Goal: Task Accomplishment & Management: Manage account settings

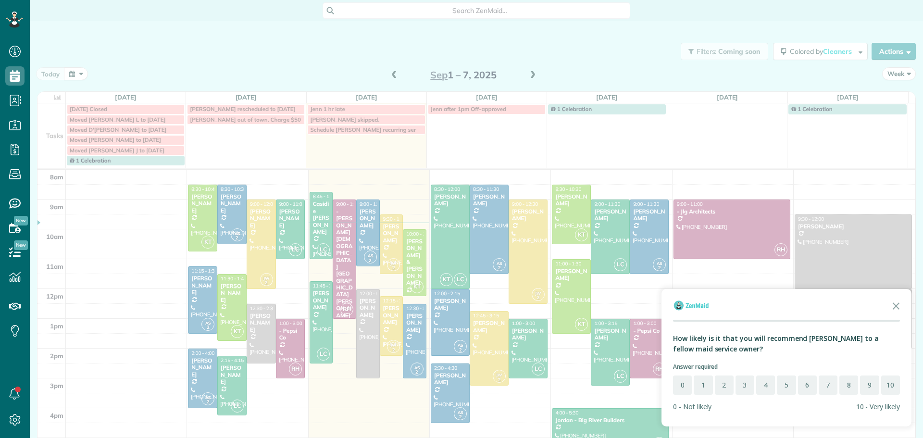
scroll to position [4, 4]
drag, startPoint x: 618, startPoint y: 175, endPoint x: 657, endPoint y: 186, distance: 40.8
click at [618, 173] on div at bounding box center [461, 219] width 923 height 438
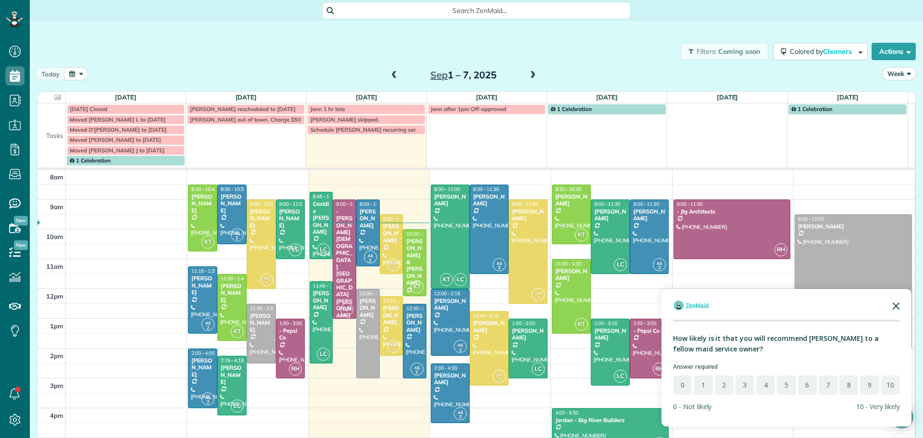
click at [900, 302] on icon "Close the survey" at bounding box center [895, 305] width 19 height 19
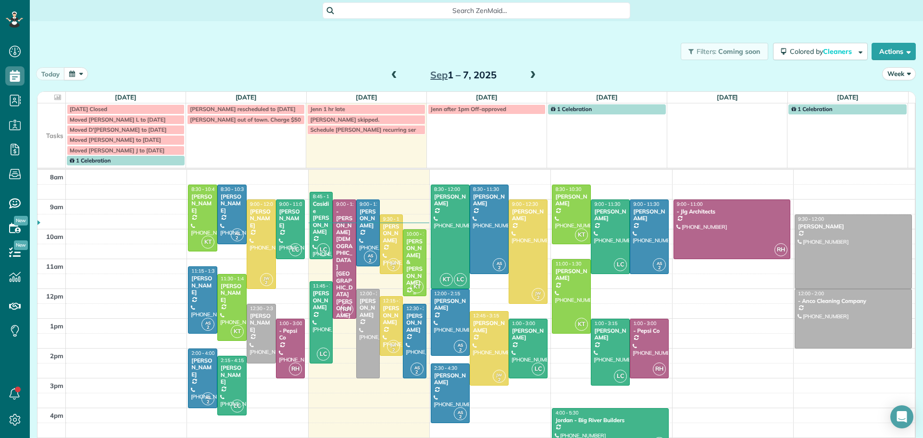
click at [409, 248] on div "Diane & Tom Turck" at bounding box center [415, 262] width 18 height 49
click at [406, 246] on div "Diane & Tom Turck" at bounding box center [415, 262] width 18 height 49
click at [382, 239] on div at bounding box center [391, 244] width 23 height 59
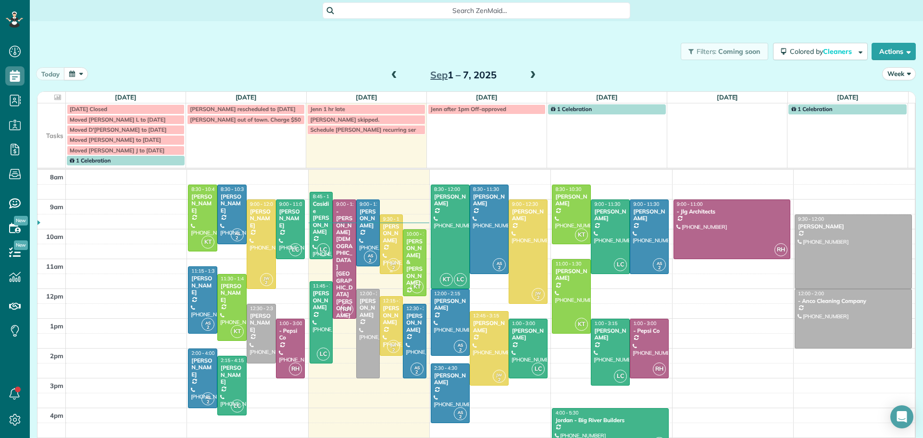
click at [383, 232] on div "Judy Miller" at bounding box center [392, 233] width 18 height 21
click at [385, 229] on div "Judy Miller" at bounding box center [392, 233] width 18 height 21
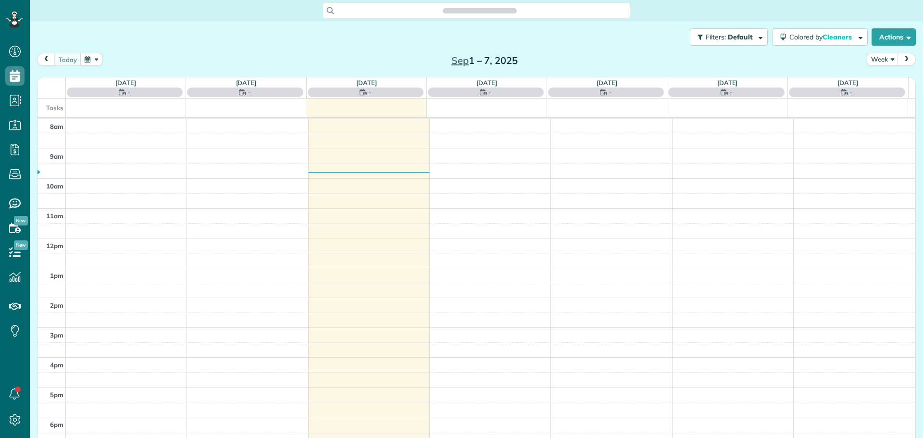
scroll to position [4, 4]
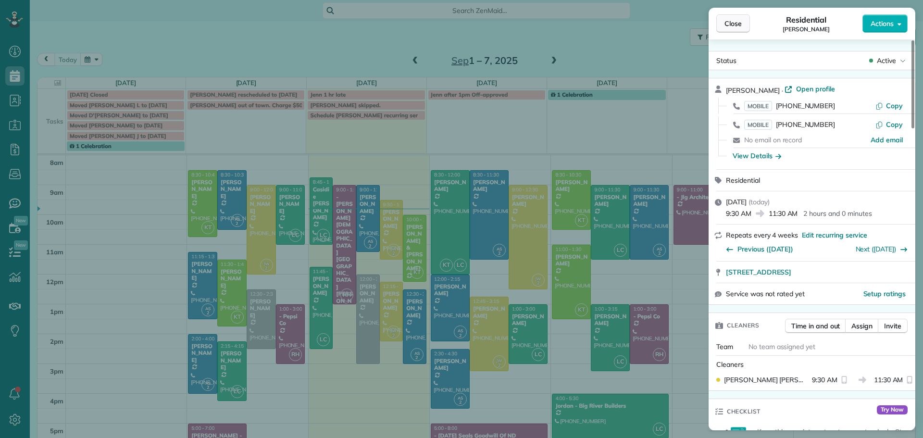
click at [730, 25] on span "Close" at bounding box center [732, 24] width 17 height 10
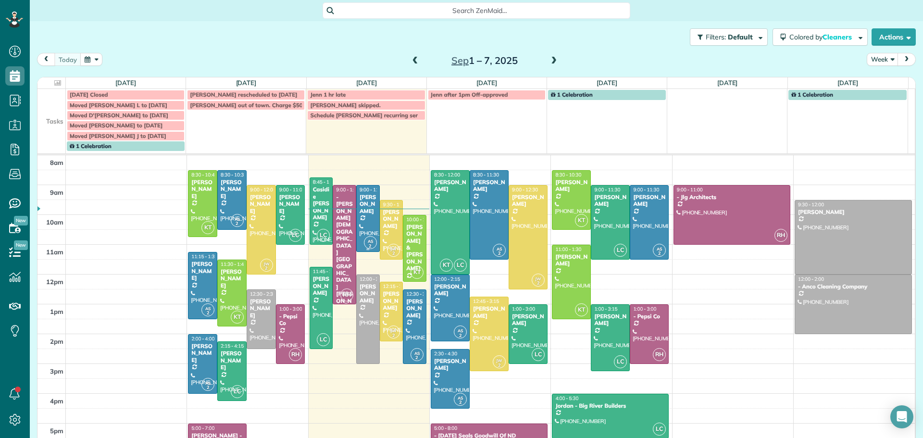
click at [361, 209] on div "Natalie Sundby" at bounding box center [368, 204] width 18 height 21
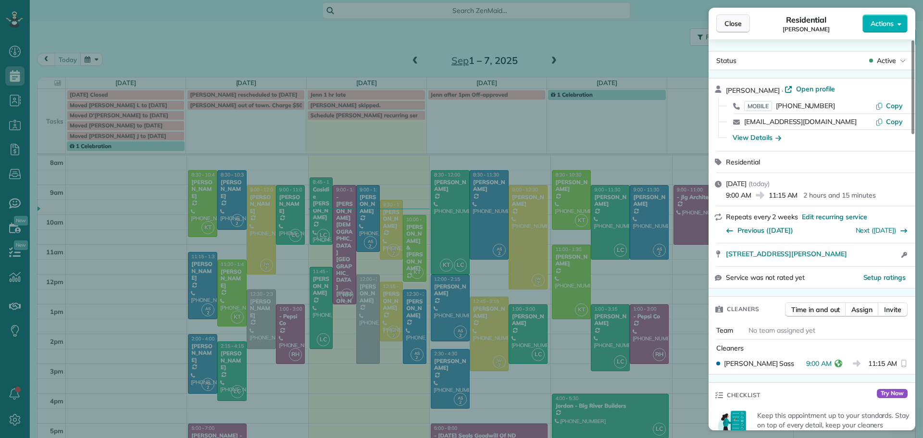
click at [731, 26] on span "Close" at bounding box center [732, 24] width 17 height 10
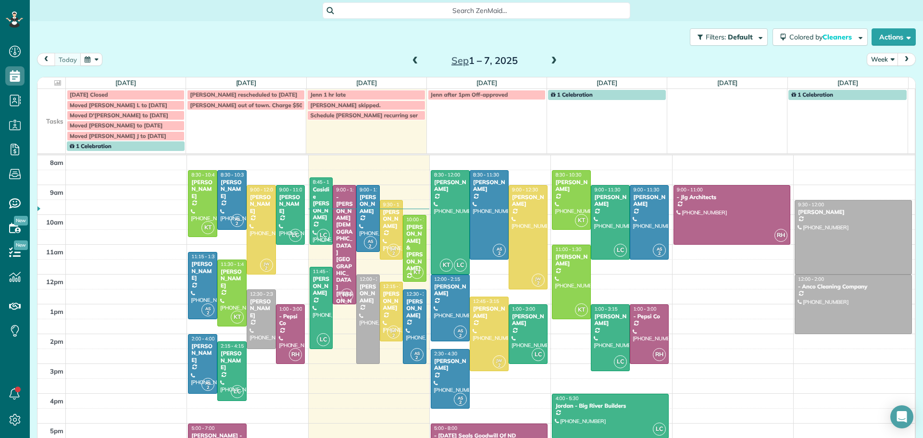
click at [244, 120] on td "Jude B out of town. Charge $50 lockou" at bounding box center [246, 125] width 120 height 51
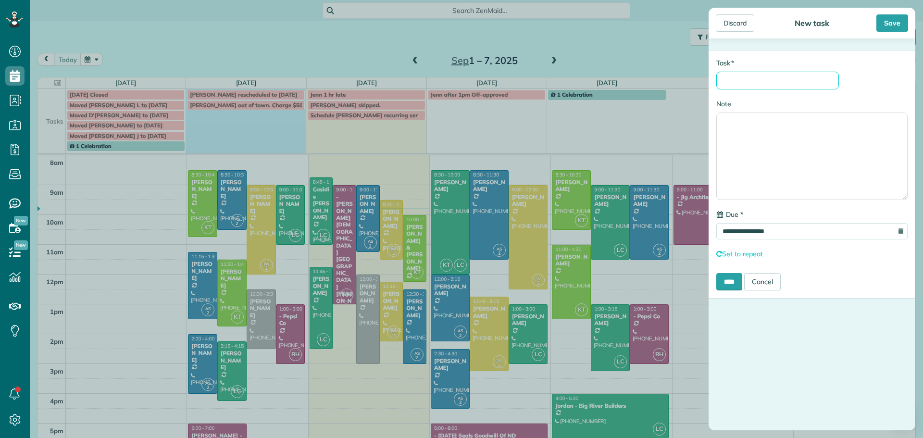
click at [747, 82] on input "* Task" at bounding box center [777, 81] width 123 height 18
type input "**********"
click at [893, 24] on div "Save" at bounding box center [892, 22] width 32 height 17
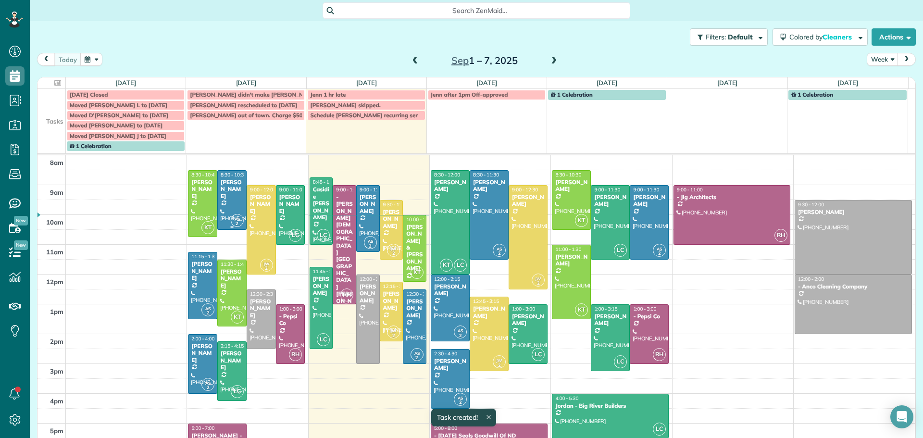
click at [230, 187] on div "Joya Ganguly" at bounding box center [232, 189] width 24 height 21
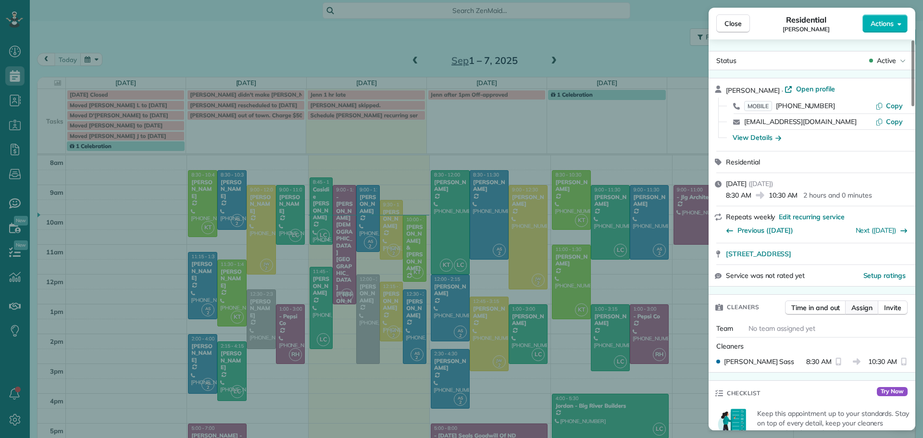
click at [861, 304] on span "Assign" at bounding box center [861, 308] width 21 height 10
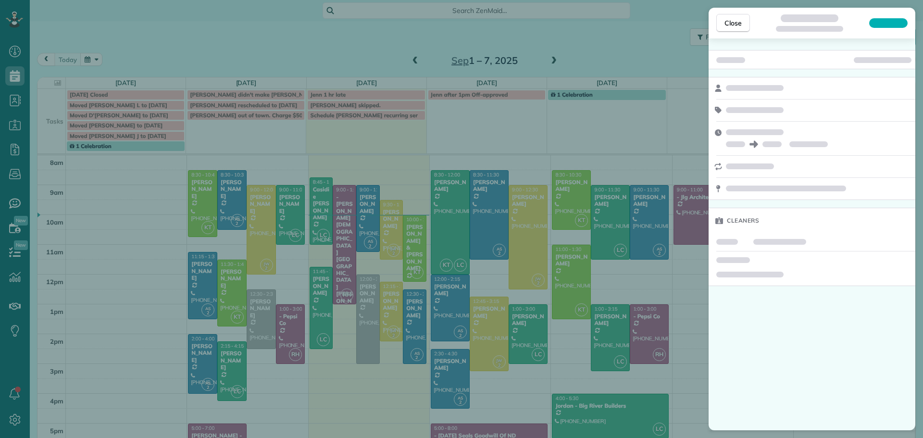
scroll to position [4, 4]
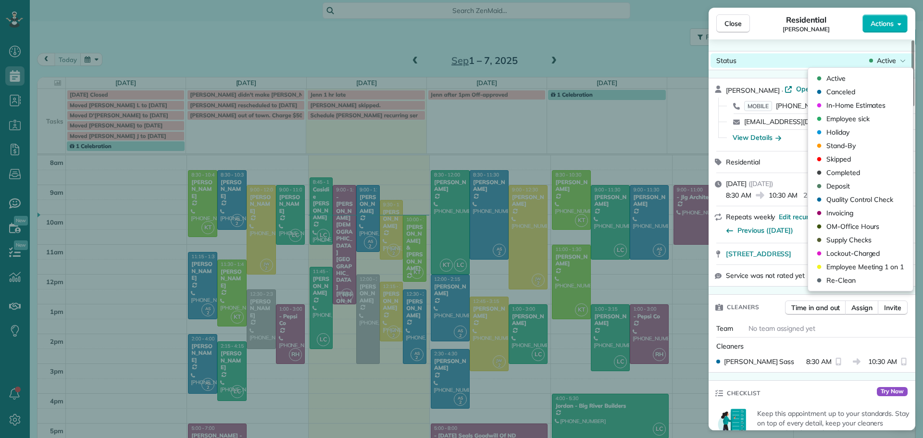
click at [875, 57] on div "Active" at bounding box center [887, 61] width 40 height 10
click at [833, 117] on span "Employee sick" at bounding box center [847, 119] width 43 height 10
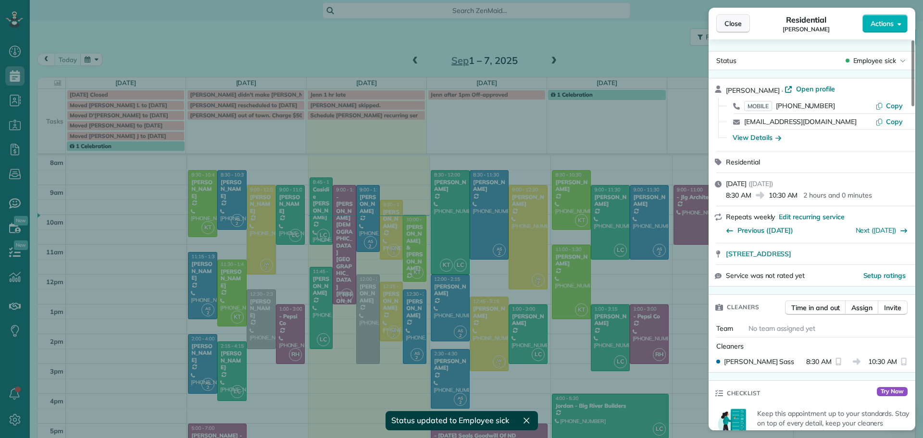
click at [734, 22] on span "Close" at bounding box center [732, 24] width 17 height 10
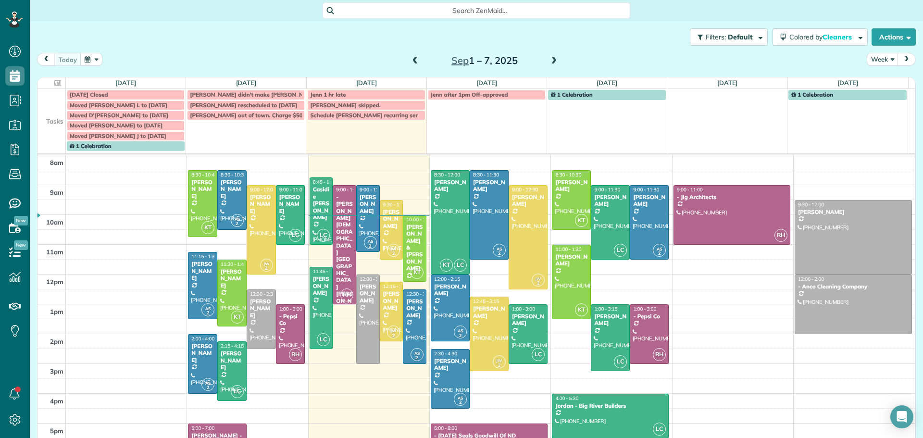
click at [552, 57] on span at bounding box center [553, 61] width 11 height 9
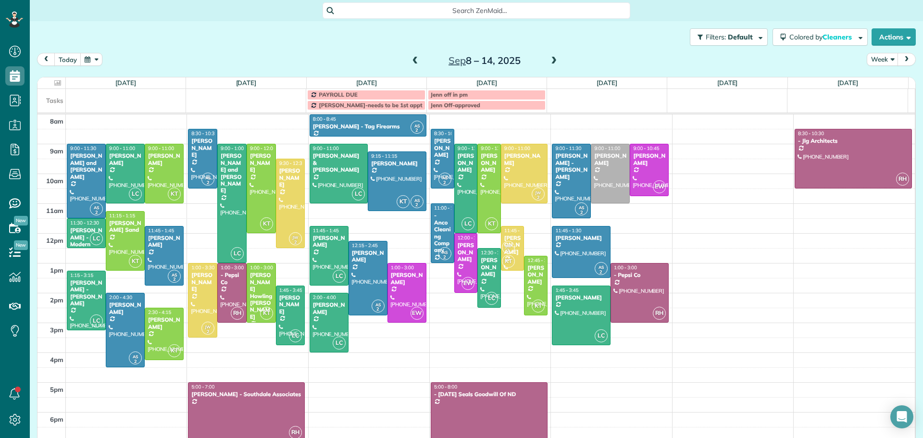
click at [552, 57] on span at bounding box center [553, 61] width 11 height 9
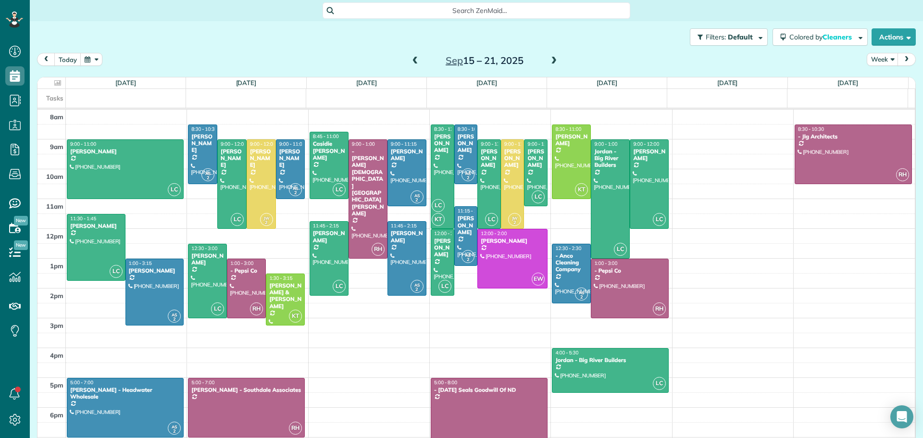
click at [412, 59] on span at bounding box center [415, 61] width 11 height 9
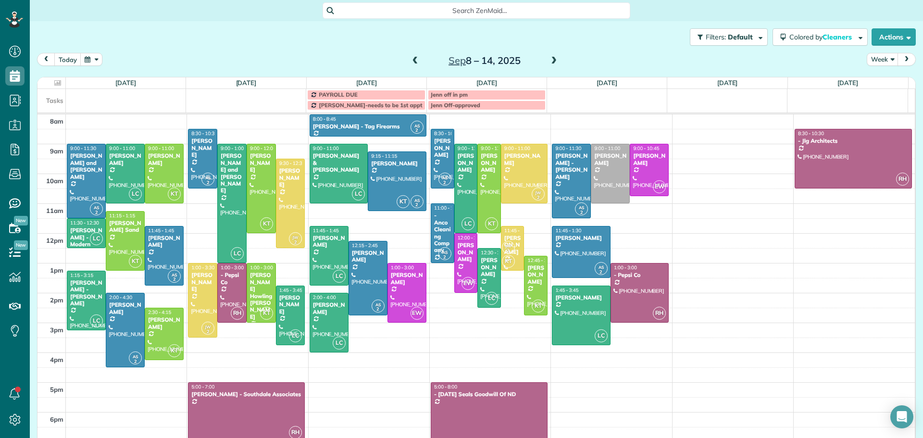
click at [412, 59] on span at bounding box center [415, 61] width 11 height 9
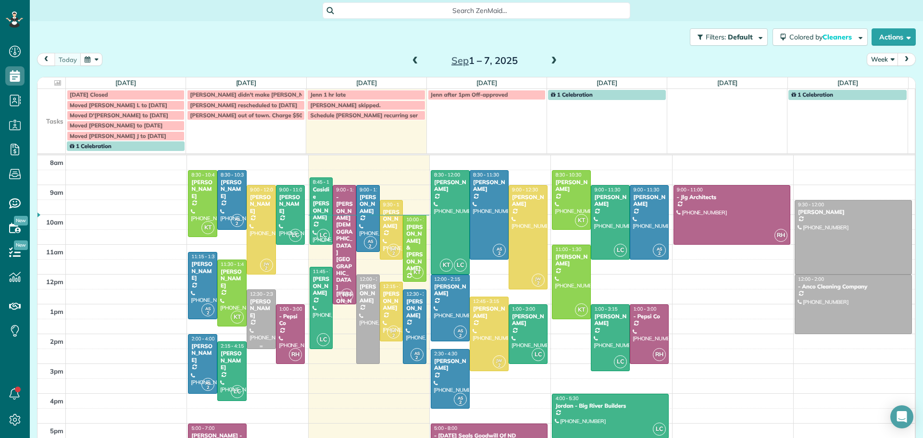
click at [253, 305] on div "[PERSON_NAME]" at bounding box center [261, 308] width 24 height 21
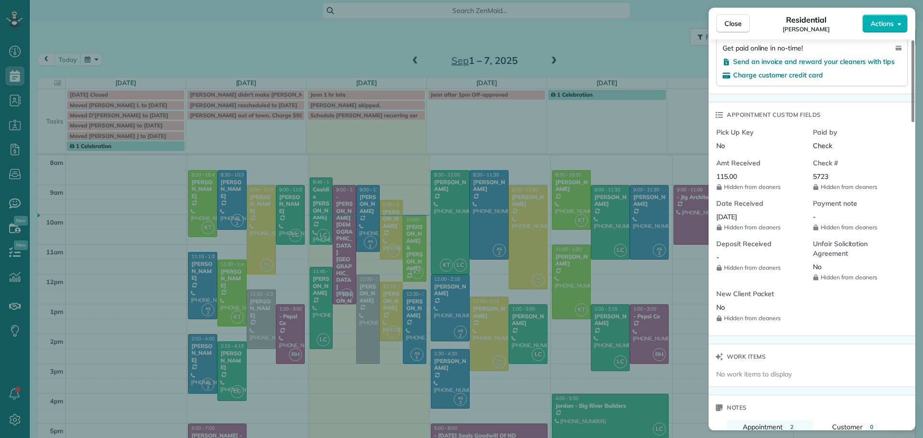
scroll to position [385, 0]
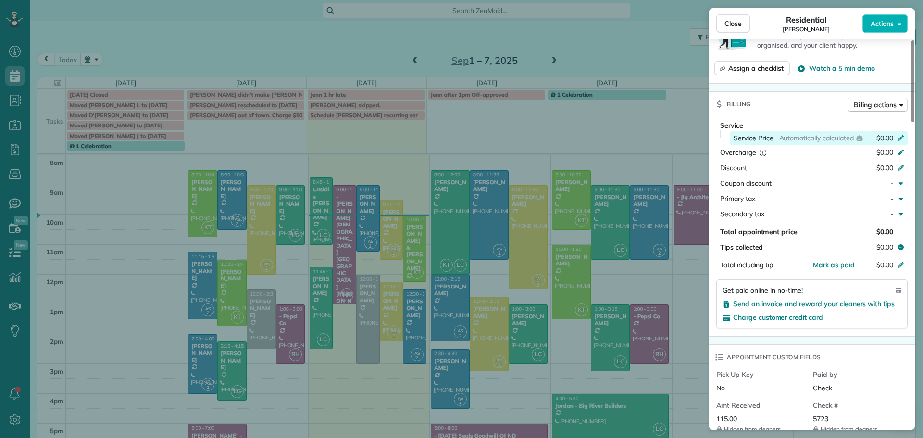
click at [897, 136] on icon at bounding box center [901, 137] width 8 height 8
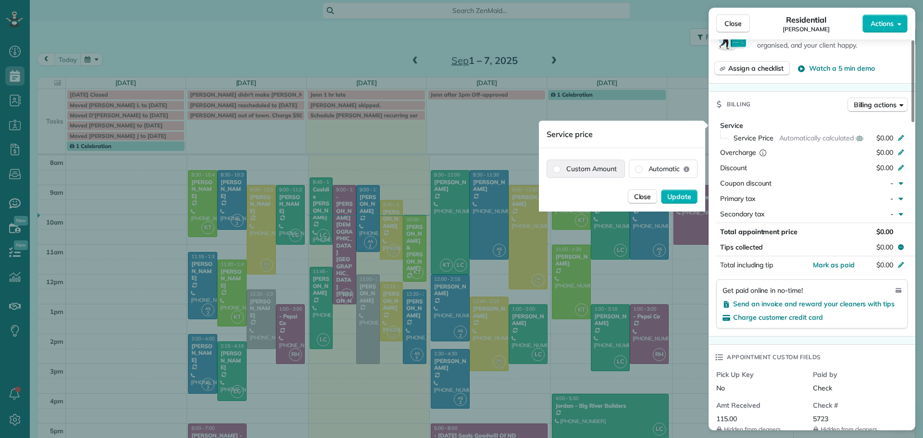
click at [603, 167] on label "Custom Amount" at bounding box center [585, 168] width 77 height 17
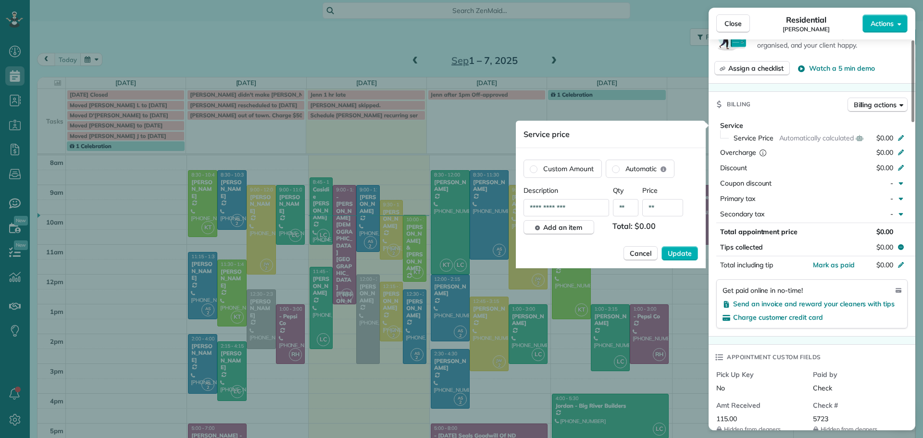
click at [674, 210] on input "**" at bounding box center [662, 207] width 41 height 17
click at [673, 210] on input "**" at bounding box center [662, 207] width 41 height 17
type input "*******"
click at [674, 251] on span "Update" at bounding box center [680, 253] width 24 height 10
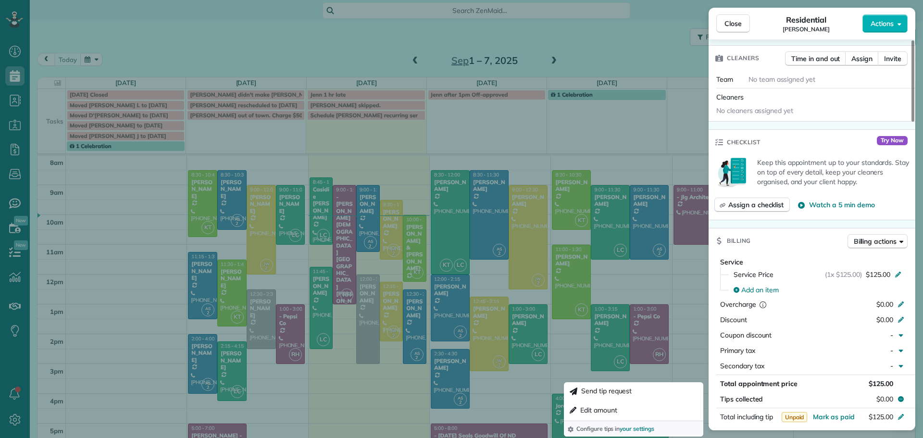
scroll to position [240, 0]
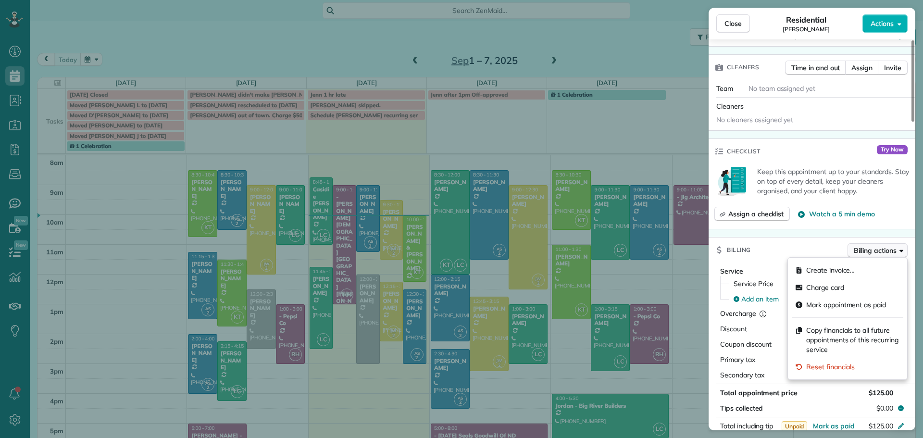
click at [877, 251] on span "Billing actions" at bounding box center [875, 251] width 43 height 10
click at [835, 332] on span "Copy financials to all future appointments of this recurring service" at bounding box center [852, 339] width 93 height 29
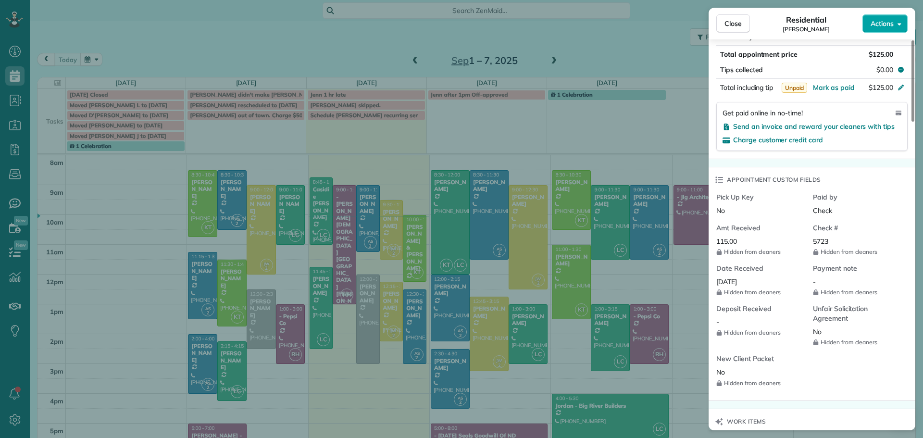
scroll to position [569, 0]
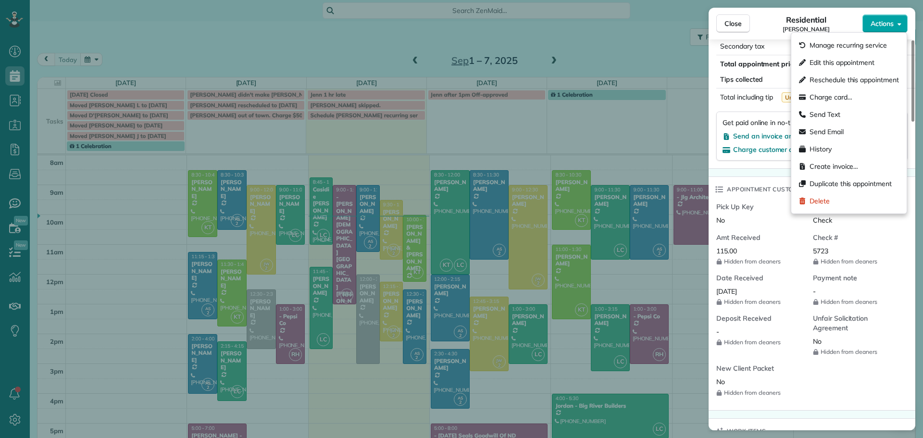
click at [879, 24] on span "Actions" at bounding box center [881, 24] width 23 height 10
click at [856, 42] on span "Manage recurring service" at bounding box center [847, 45] width 77 height 10
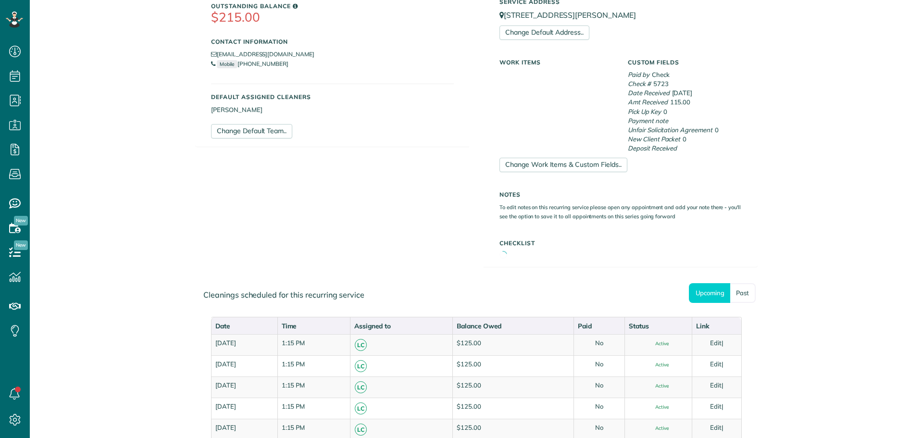
scroll to position [384, 0]
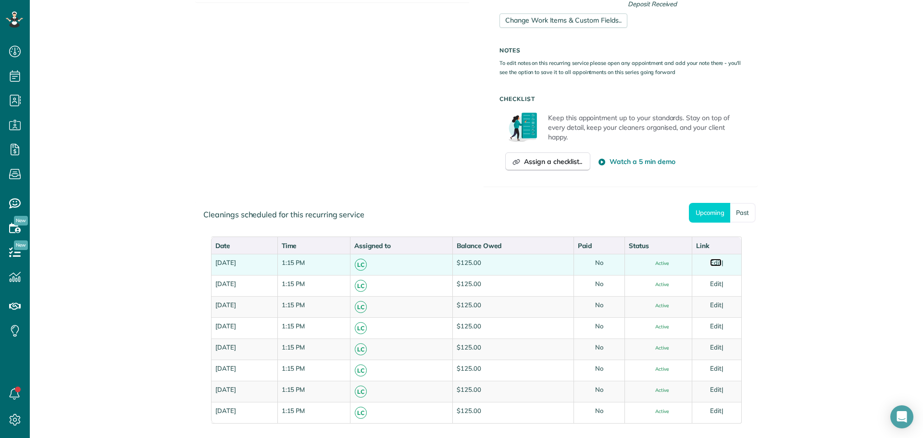
click at [718, 260] on link "Edit" at bounding box center [716, 263] width 12 height 8
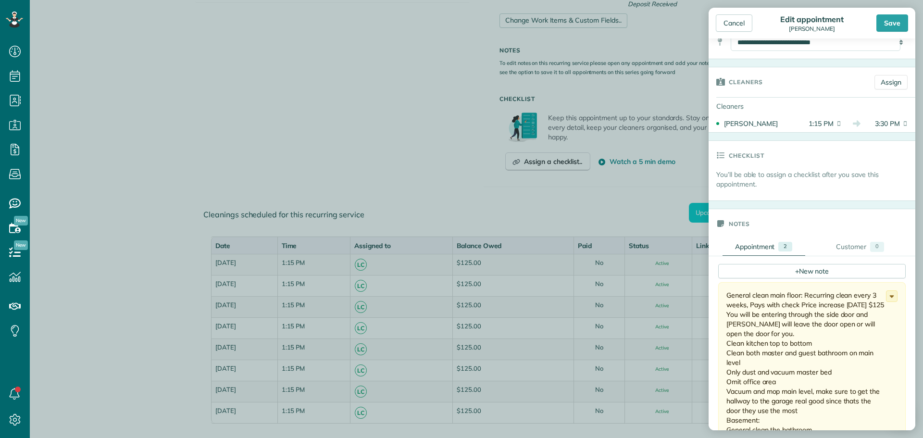
scroll to position [144, 0]
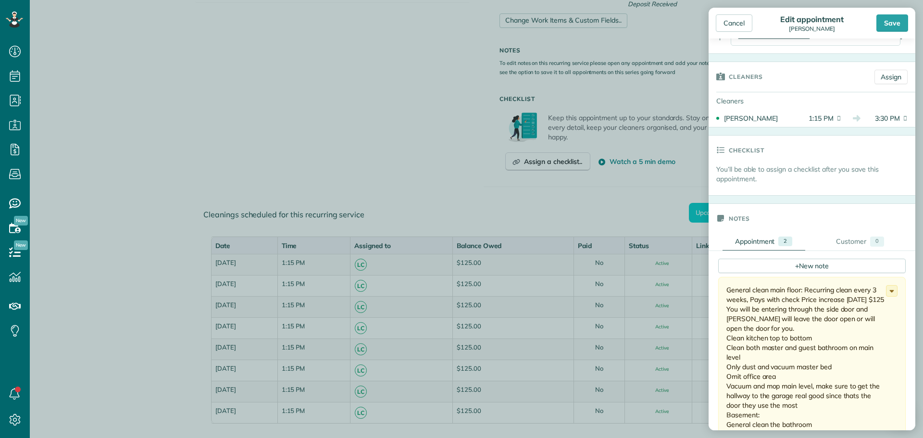
click at [727, 290] on div "General clean main floor: Recurring clean every 3 weeks, Pays with check Price …" at bounding box center [806, 400] width 160 height 231
click at [886, 292] on icon at bounding box center [891, 290] width 11 height 11
click at [844, 327] on span "Edit note" at bounding box center [848, 328] width 27 height 7
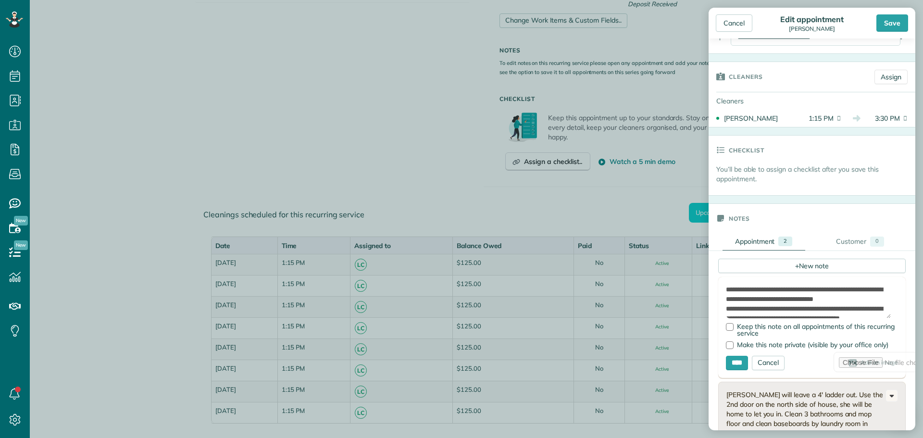
click at [725, 288] on form "**********" at bounding box center [811, 327] width 187 height 101
click at [726, 290] on textarea "**********" at bounding box center [808, 302] width 165 height 34
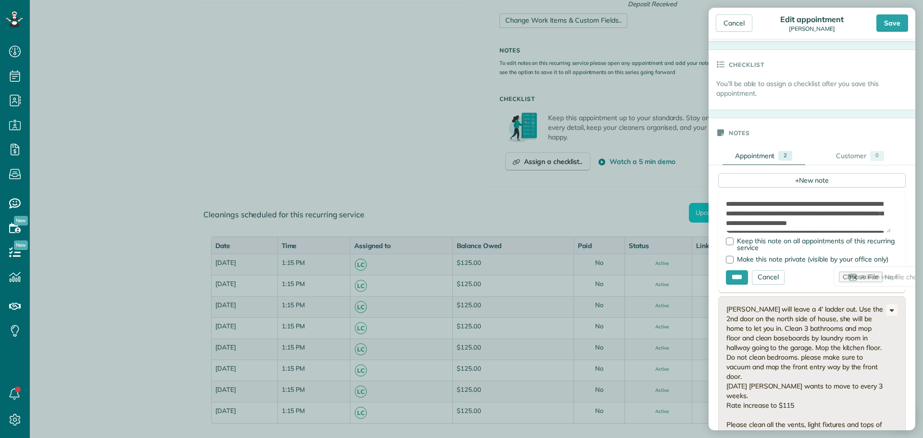
scroll to position [240, 0]
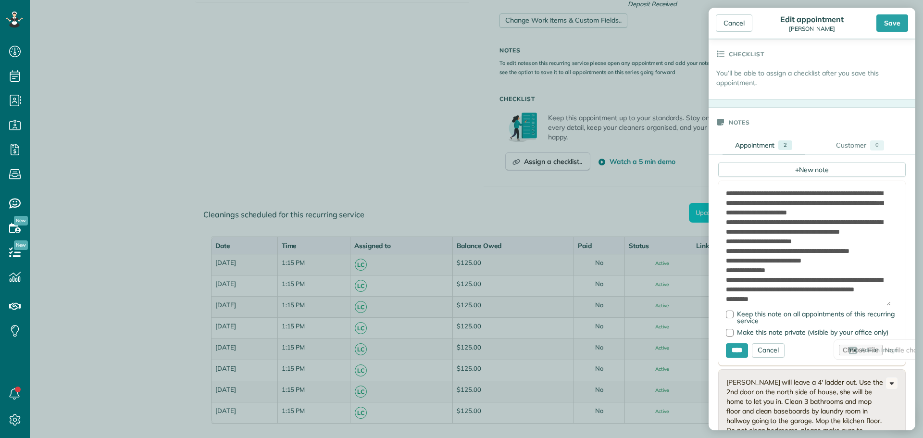
drag, startPoint x: 888, startPoint y: 220, endPoint x: 909, endPoint y: 304, distance: 86.1
click at [909, 304] on div "Status Active Active Canceled In-Home Estimates Employee sick ·" at bounding box center [811, 234] width 207 height 392
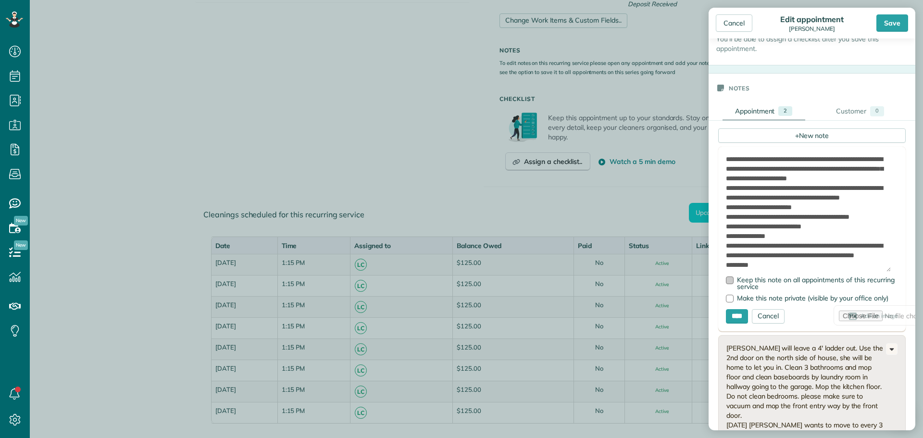
scroll to position [336, 0]
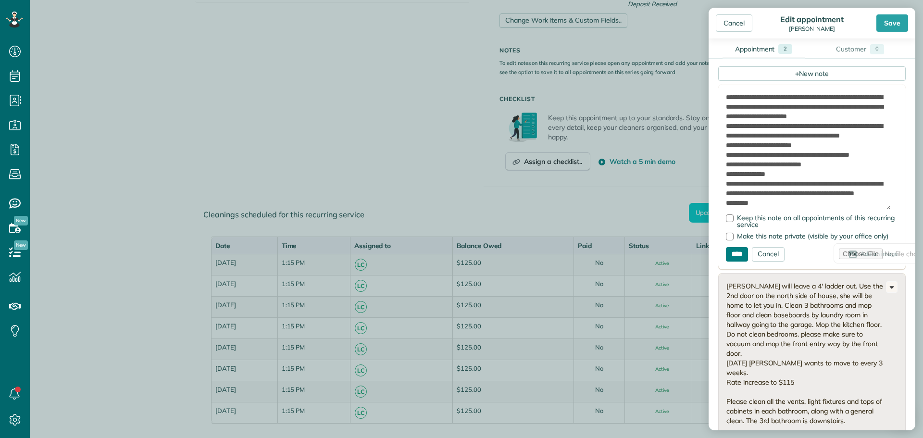
type textarea "**********"
click at [734, 252] on input "****" at bounding box center [737, 254] width 22 height 14
type input "**********"
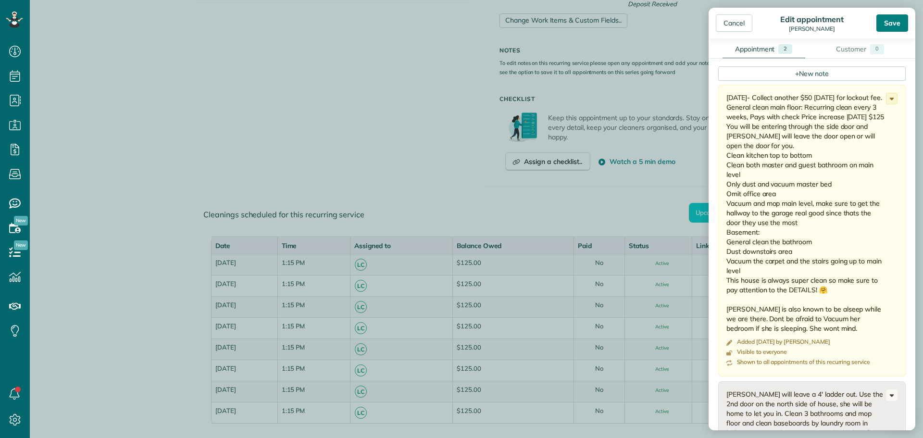
click at [892, 21] on div "Save" at bounding box center [892, 22] width 32 height 17
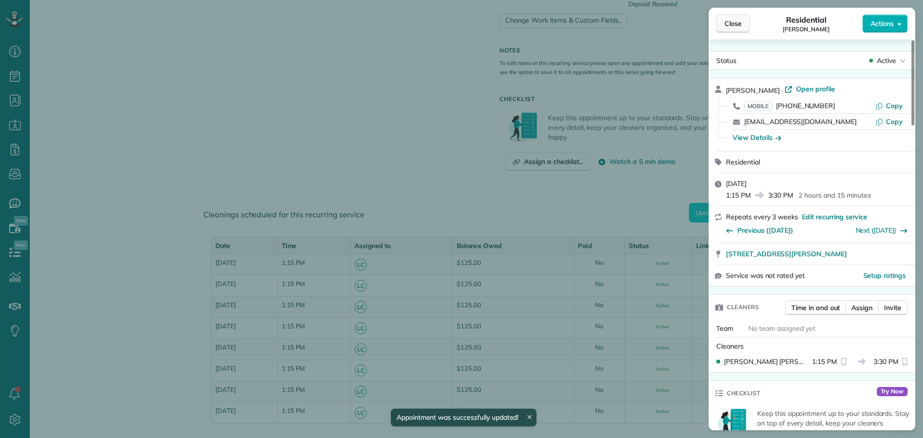
click at [735, 25] on span "Close" at bounding box center [732, 24] width 17 height 10
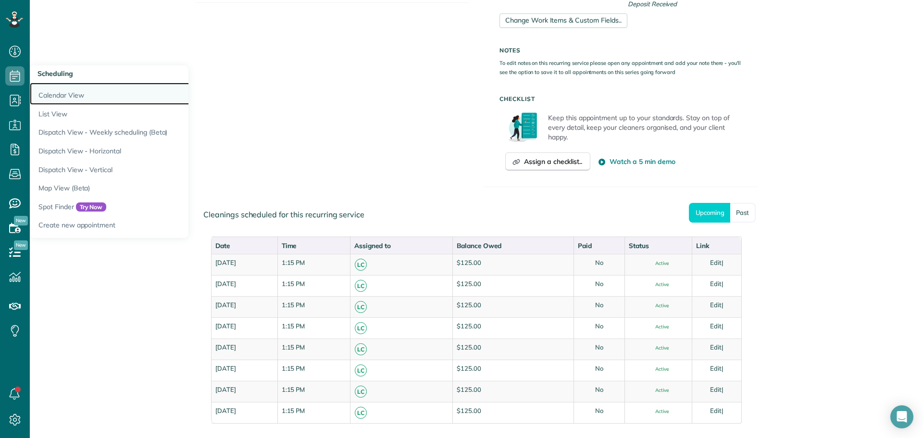
click at [59, 93] on link "Calendar View" at bounding box center [150, 94] width 240 height 22
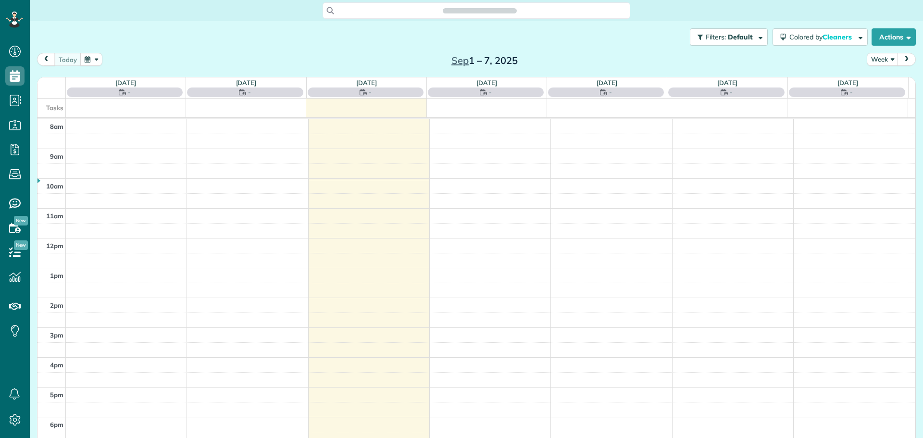
scroll to position [4, 4]
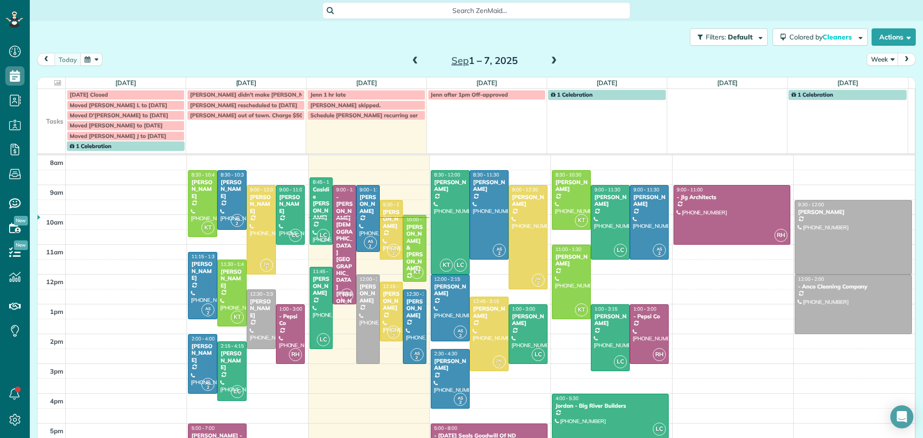
click at [552, 57] on span at bounding box center [553, 61] width 11 height 9
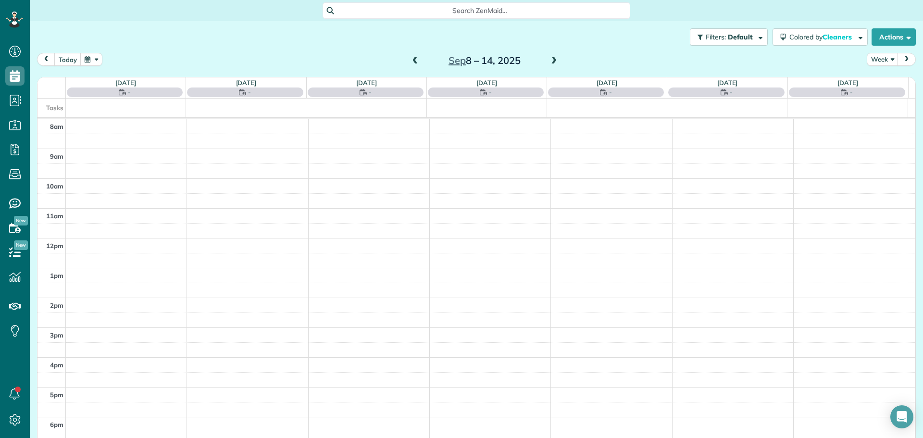
click at [552, 57] on span at bounding box center [553, 61] width 11 height 9
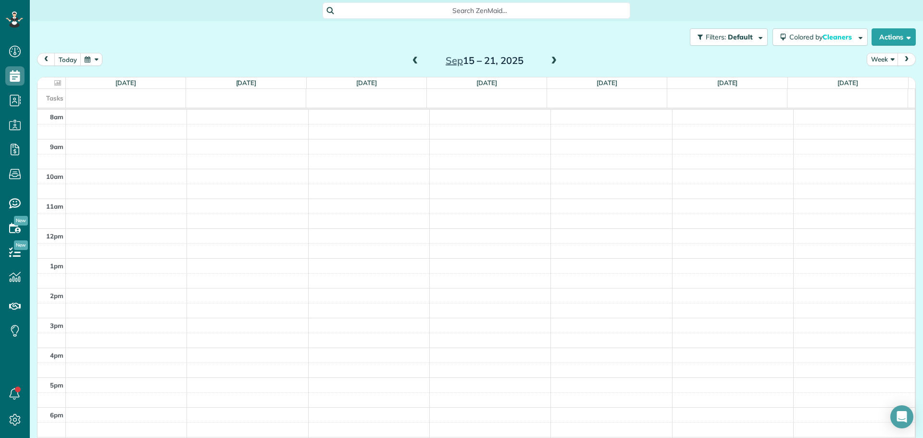
click at [551, 58] on span at bounding box center [553, 61] width 11 height 9
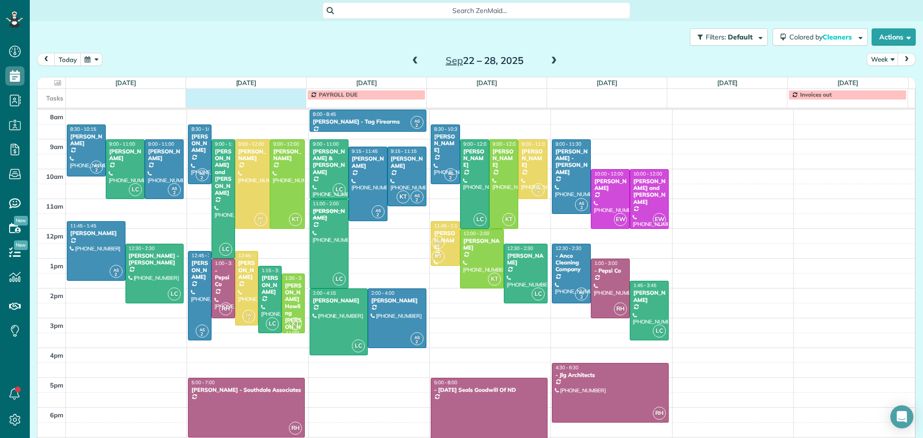
click at [234, 95] on td at bounding box center [246, 94] width 120 height 11
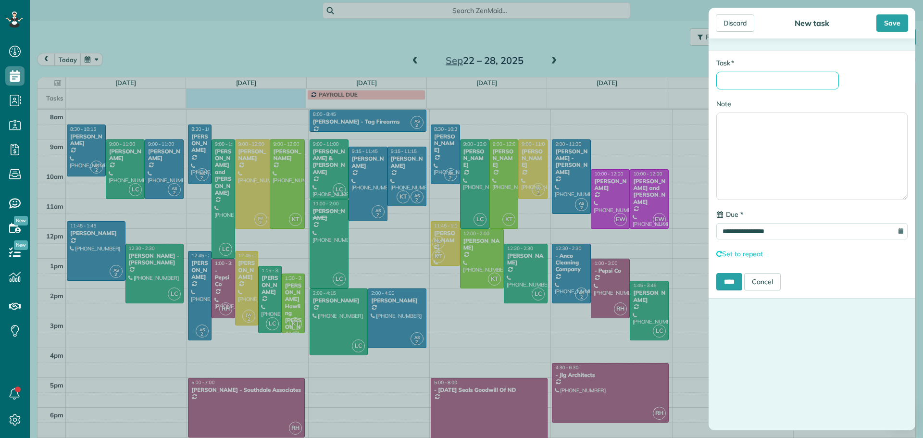
click at [746, 78] on input "* Task" at bounding box center [777, 81] width 123 height 18
type input "**********"
click at [731, 282] on input "****" at bounding box center [729, 281] width 26 height 17
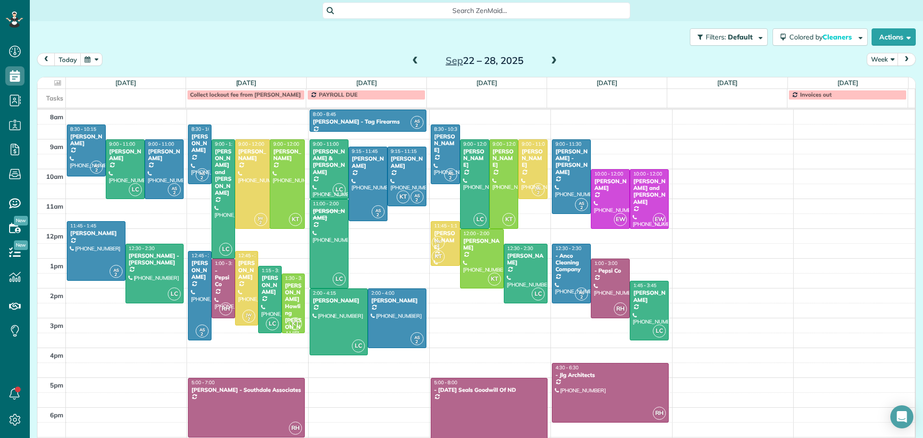
click at [412, 57] on span at bounding box center [415, 61] width 11 height 9
